Goal: Task Accomplishment & Management: Use online tool/utility

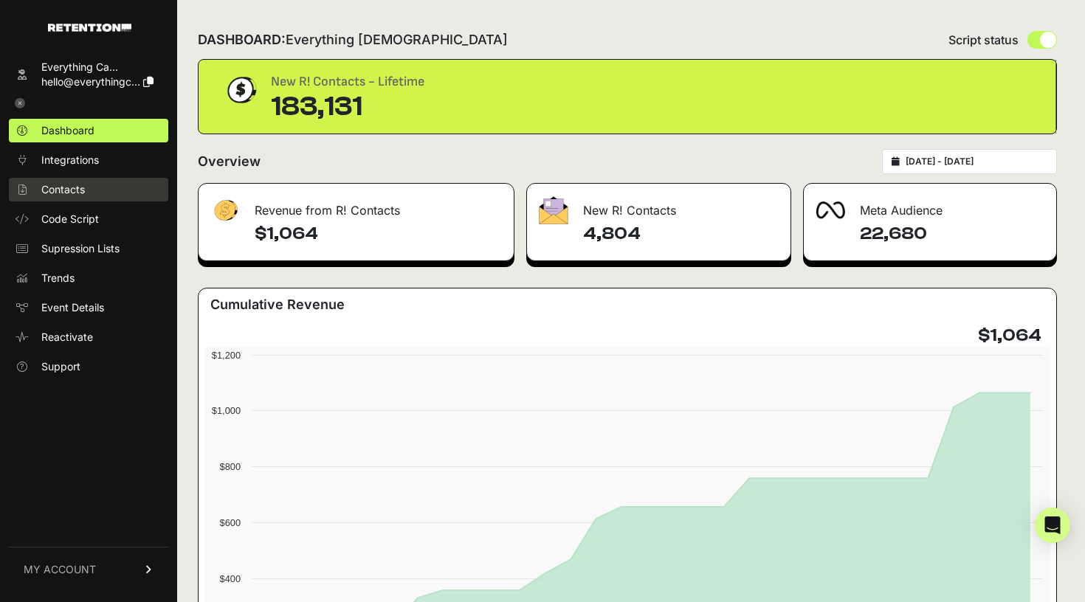
click at [90, 195] on link "Contacts" at bounding box center [88, 190] width 159 height 24
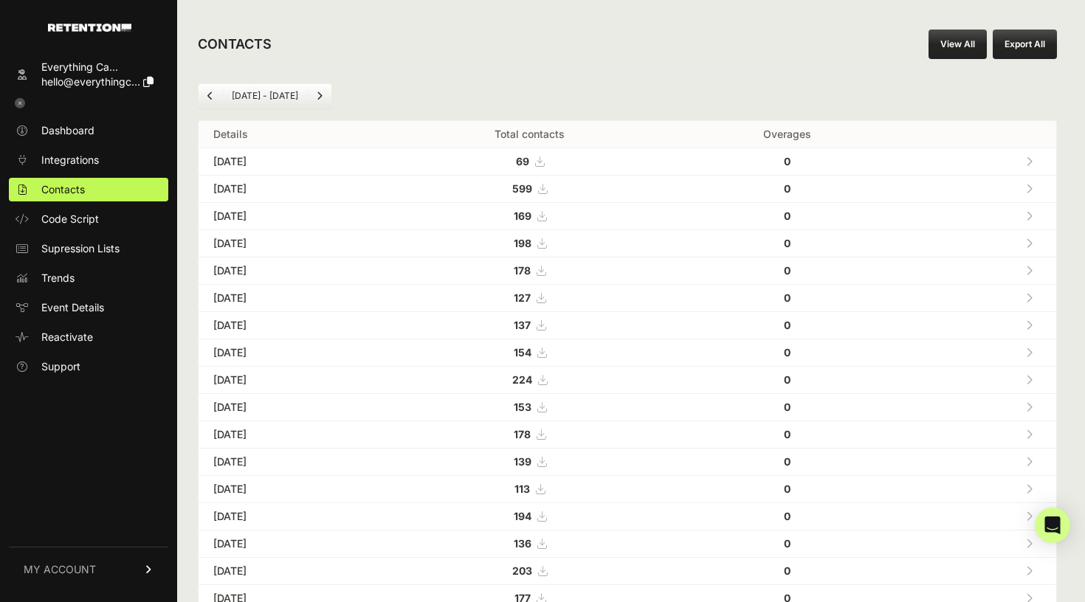
click at [938, 49] on link "View All" at bounding box center [958, 45] width 58 height 30
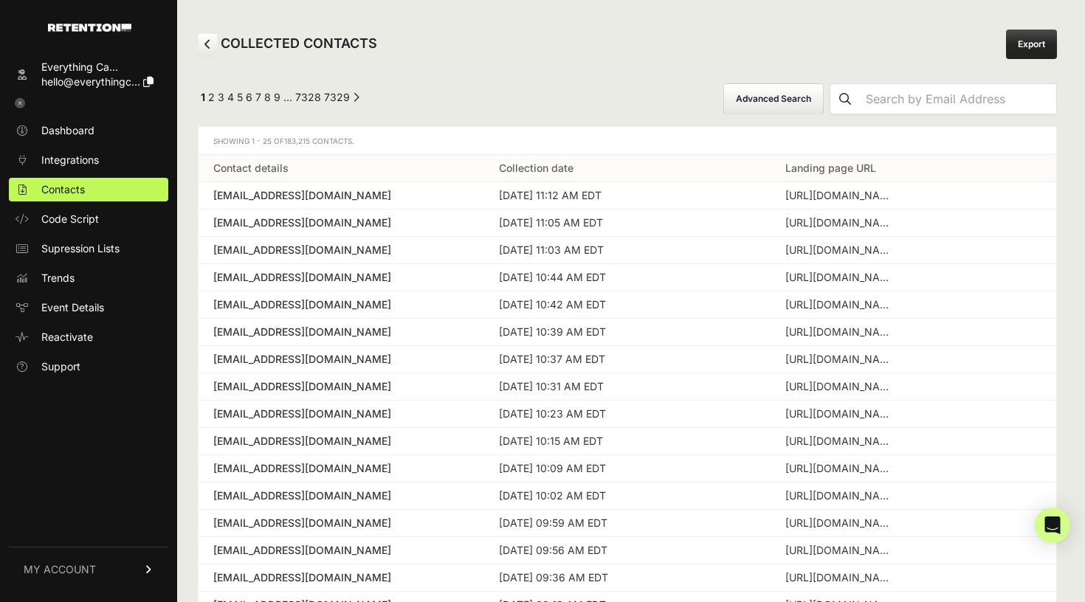
click at [755, 99] on button "Advanced Search" at bounding box center [773, 98] width 100 height 31
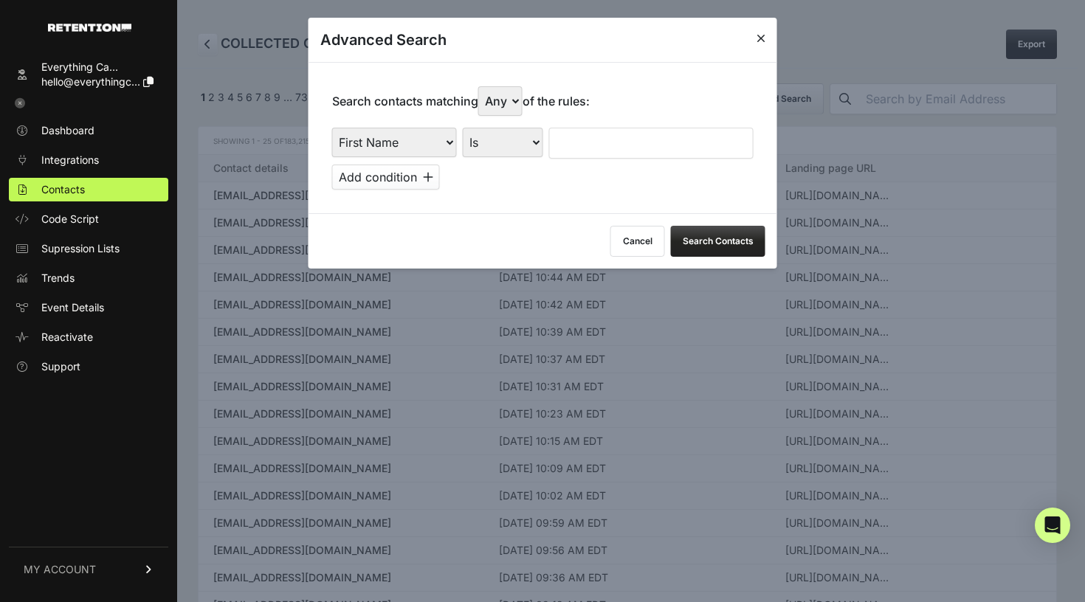
select select "landing_page_domain"
select select "contains"
click at [623, 128] on input "text" at bounding box center [651, 143] width 204 height 31
type input "cluny"
click at [346, 176] on button "Add condition" at bounding box center [386, 177] width 108 height 25
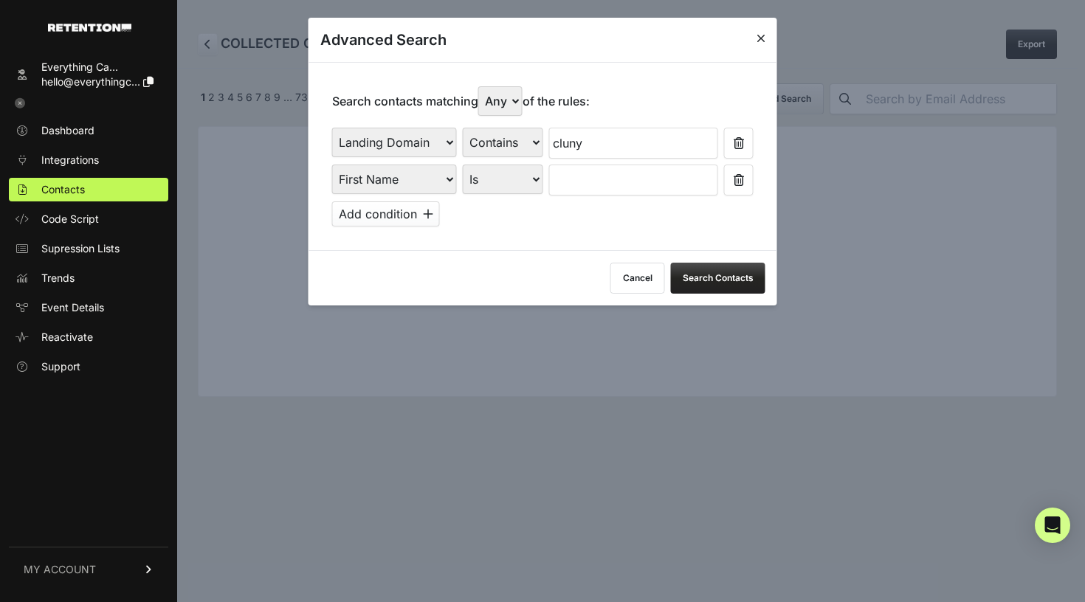
select select "file_date"
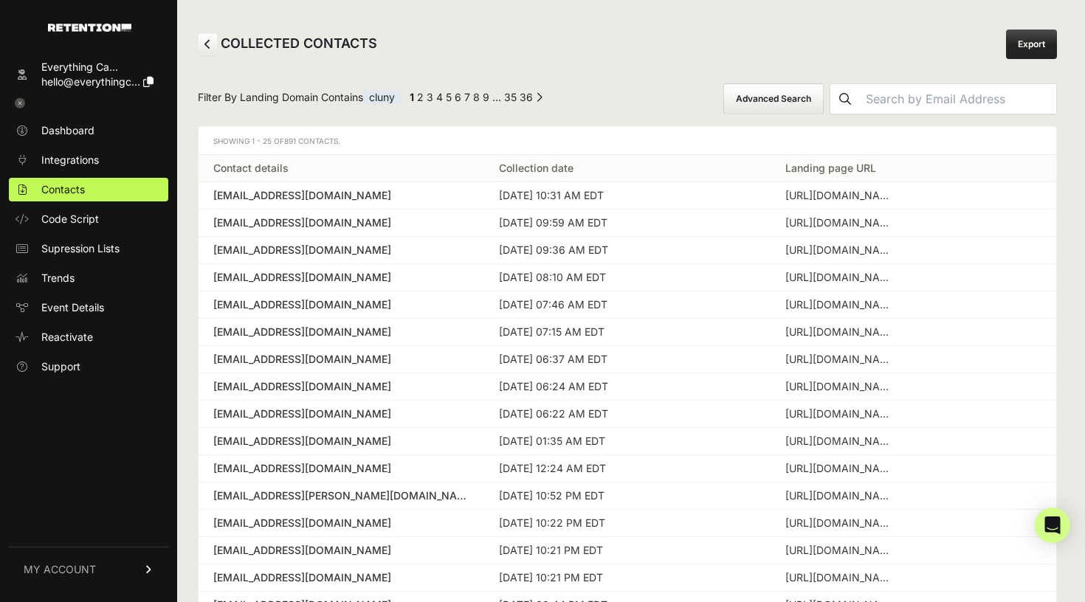
click at [778, 89] on button "Advanced Search" at bounding box center [773, 98] width 100 height 31
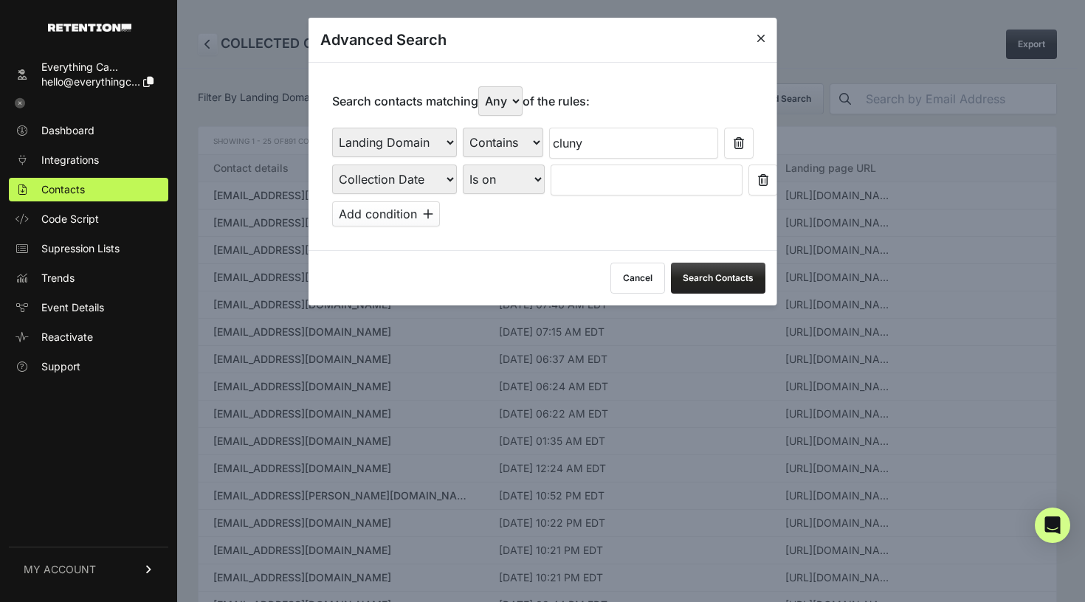
select select "is_between"
click at [588, 177] on input "text" at bounding box center [590, 180] width 78 height 31
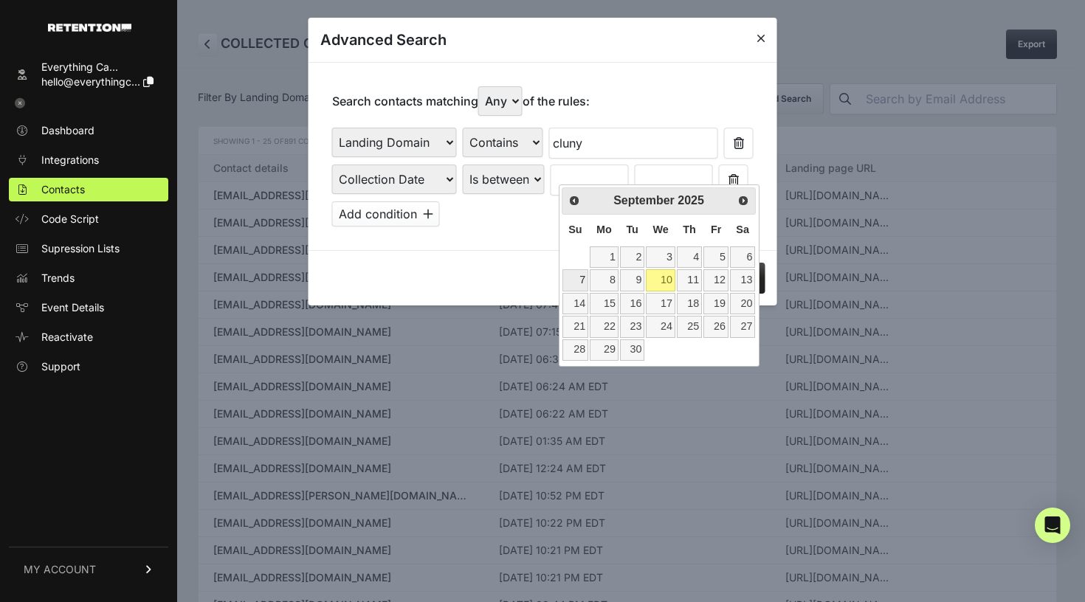
click at [578, 278] on link "7" at bounding box center [576, 279] width 26 height 21
type input "09/07/2025"
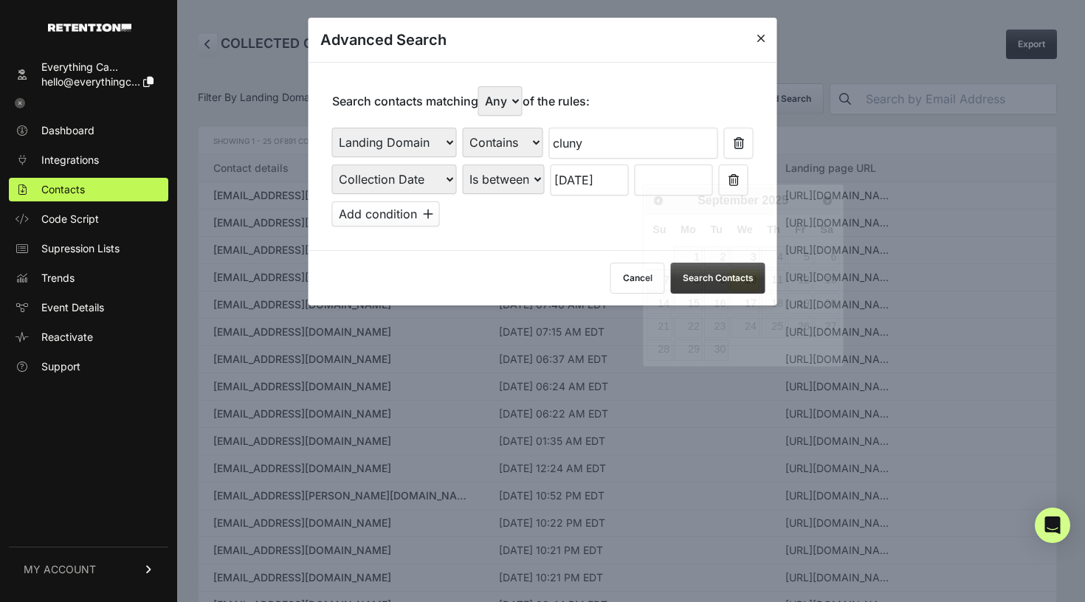
click at [678, 171] on input "text" at bounding box center [674, 180] width 78 height 31
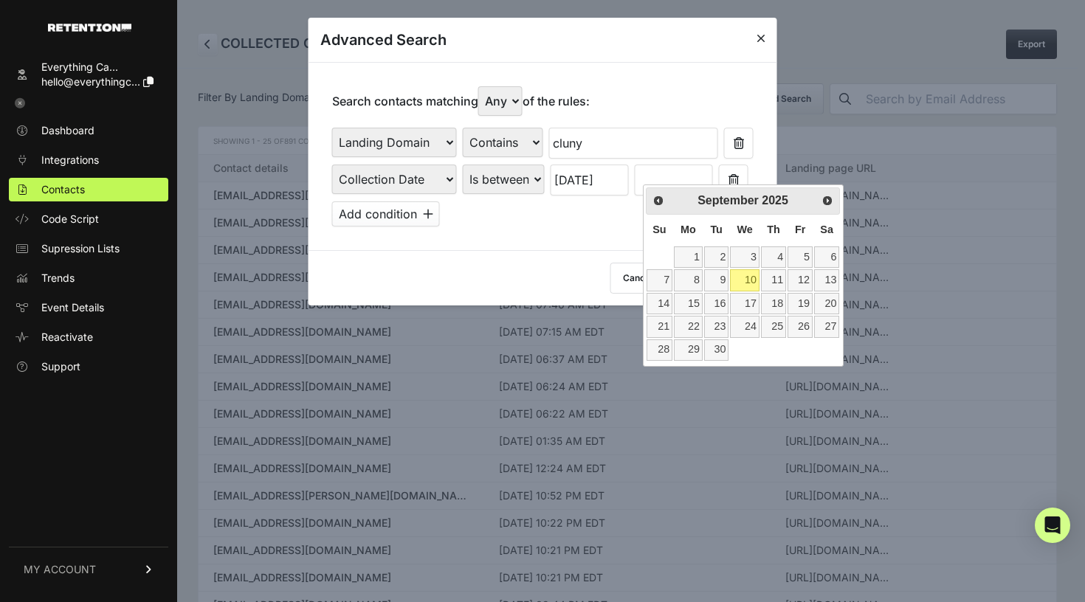
click at [740, 283] on link "10" at bounding box center [744, 279] width 29 height 21
type input "09/10/2025"
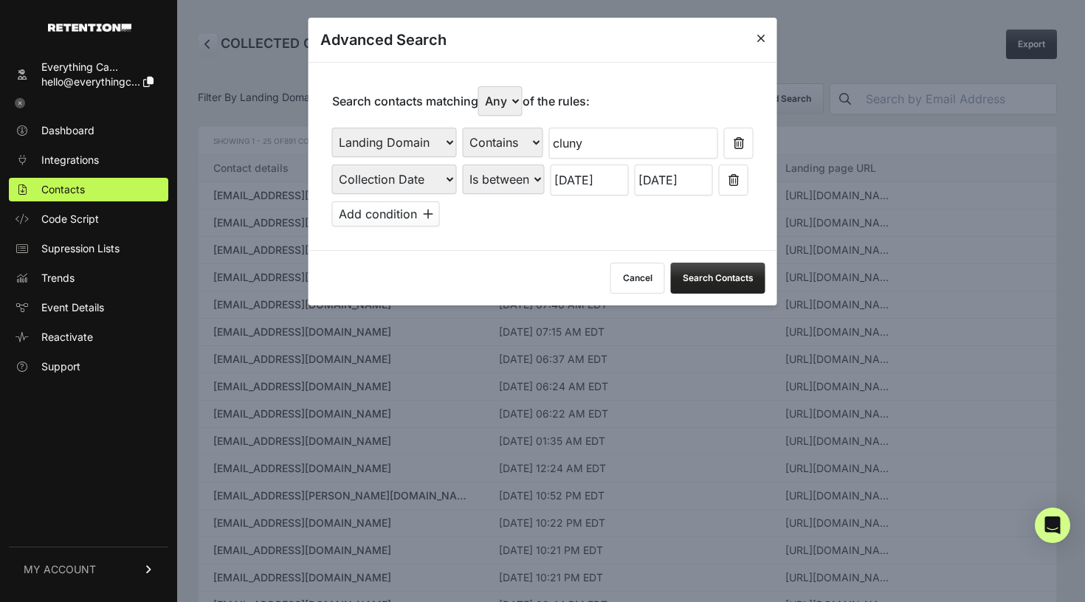
click at [712, 264] on button "Search Contacts" at bounding box center [718, 278] width 94 height 31
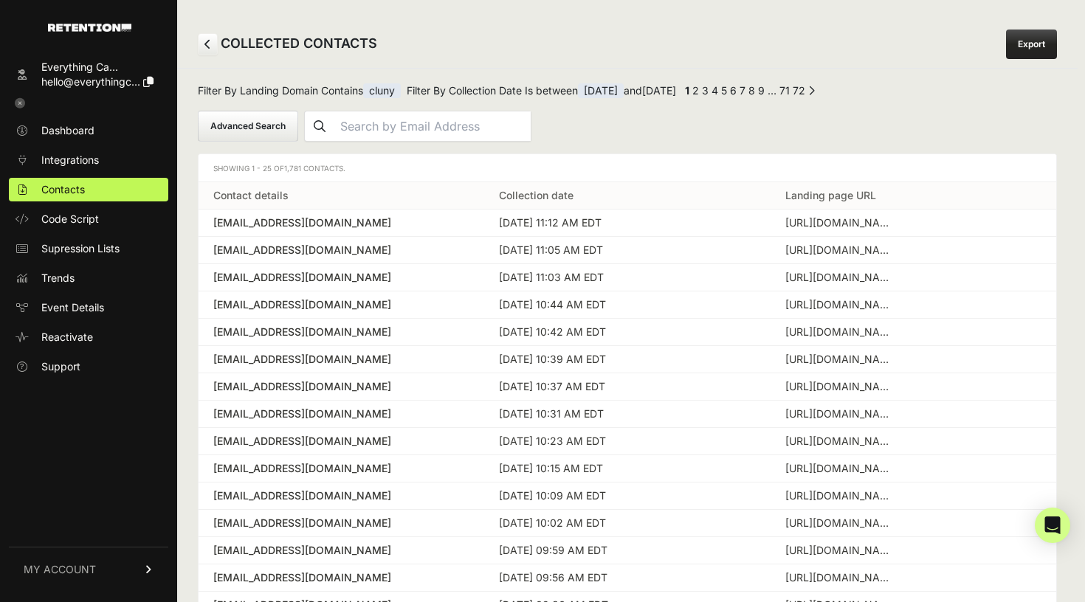
click at [283, 123] on button "Advanced Search" at bounding box center [248, 126] width 100 height 31
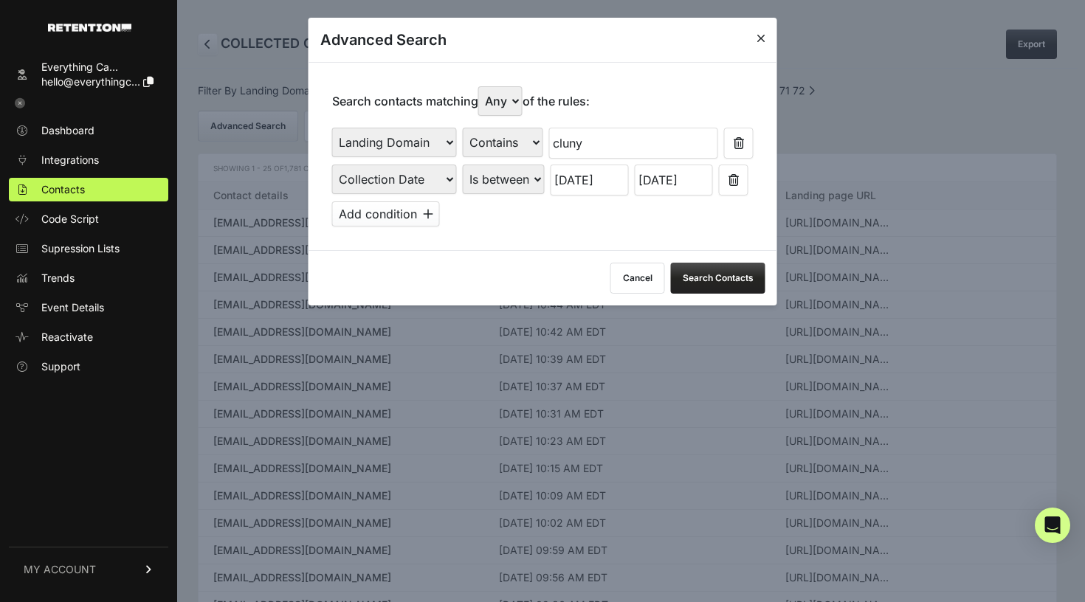
click at [625, 232] on div "Search contacts matching Any All of the rules: First Name Last Name State City …" at bounding box center [543, 156] width 469 height 188
select select "true"
click at [712, 271] on button "Search Contacts" at bounding box center [718, 278] width 94 height 31
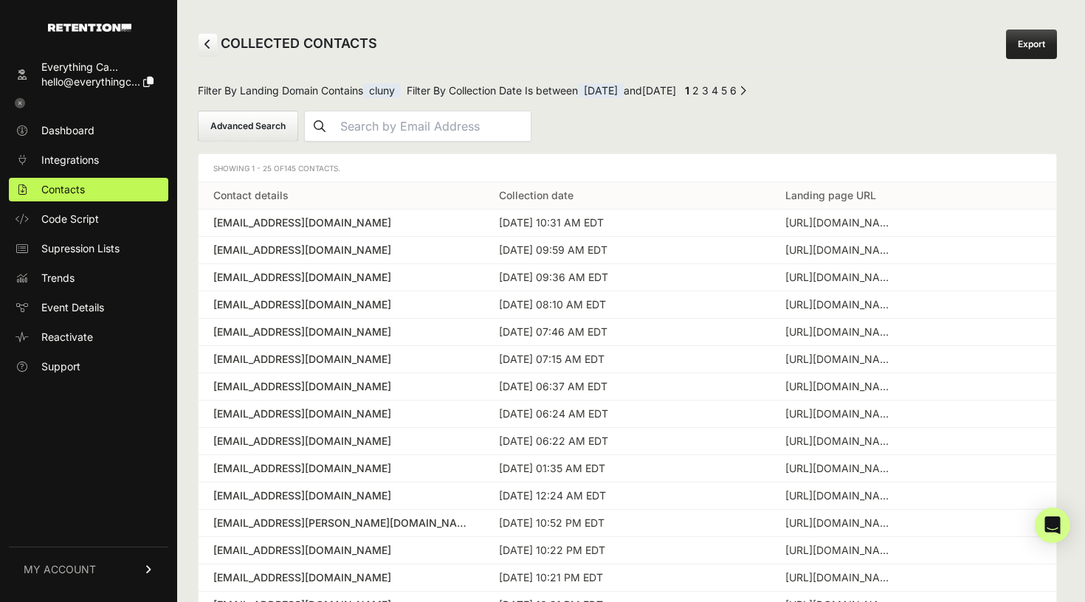
click at [298, 167] on span "145 Contacts." at bounding box center [312, 168] width 56 height 9
